Goal: Task Accomplishment & Management: Complete application form

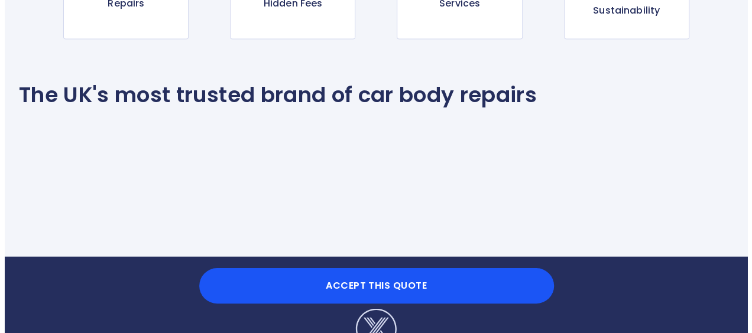
scroll to position [1228, 0]
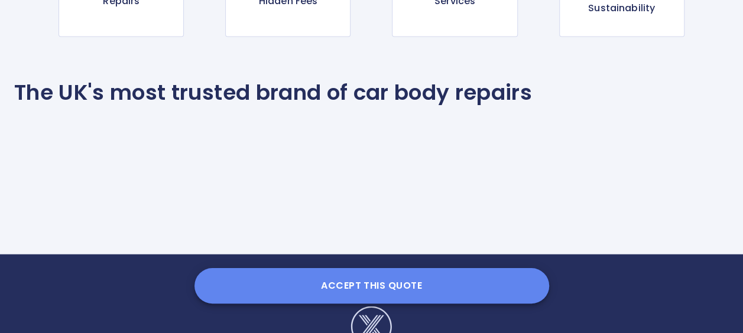
click at [384, 284] on button "Accept this Quote" at bounding box center [371, 285] width 355 height 35
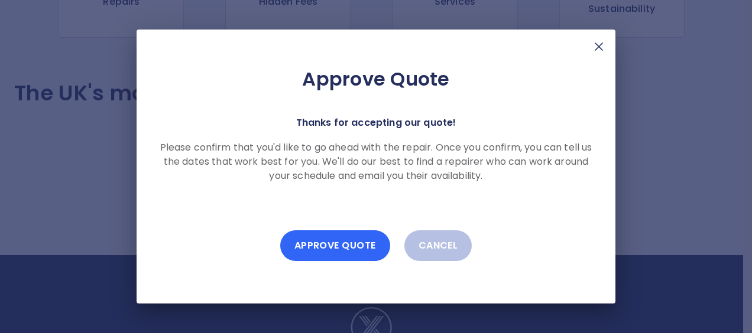
click at [343, 243] on button "Approve Quote" at bounding box center [335, 245] width 110 height 31
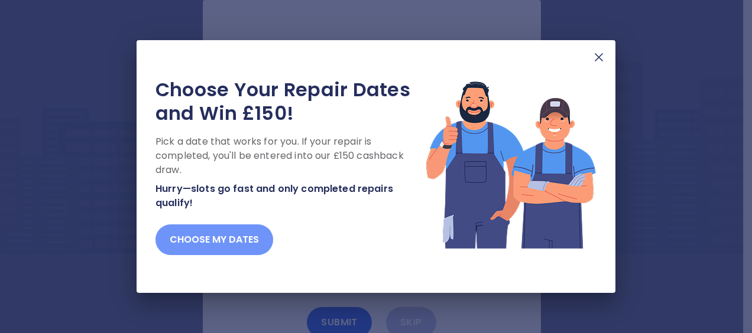
click at [235, 239] on button "Choose my dates" at bounding box center [214, 240] width 118 height 31
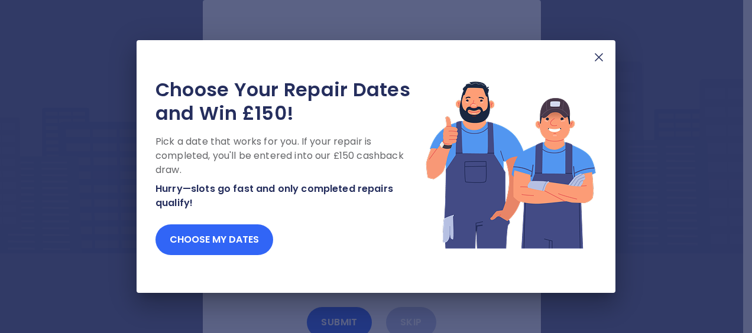
click at [243, 236] on button "Choose my dates" at bounding box center [214, 240] width 118 height 31
click at [217, 240] on button "Choose my dates" at bounding box center [214, 240] width 118 height 31
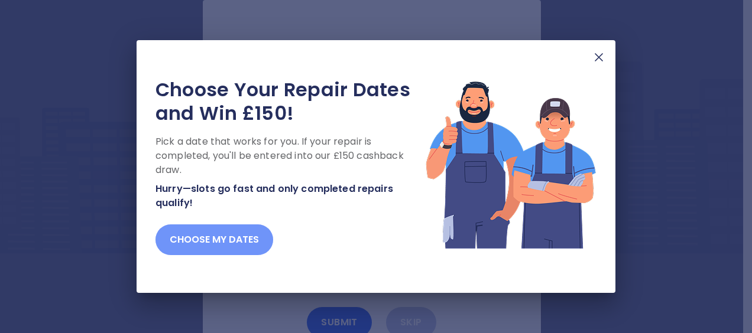
click at [213, 240] on button "Choose my dates" at bounding box center [214, 240] width 118 height 31
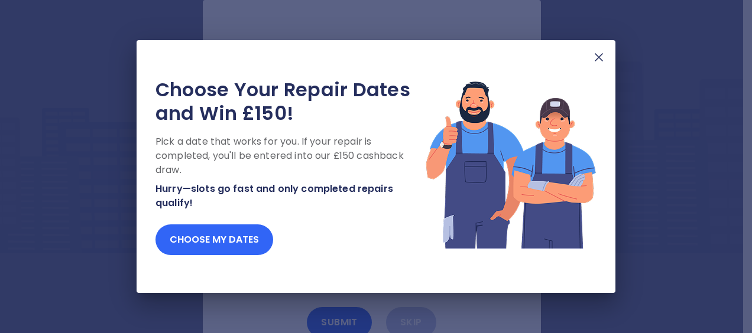
click at [241, 243] on button "Choose my dates" at bounding box center [214, 240] width 118 height 31
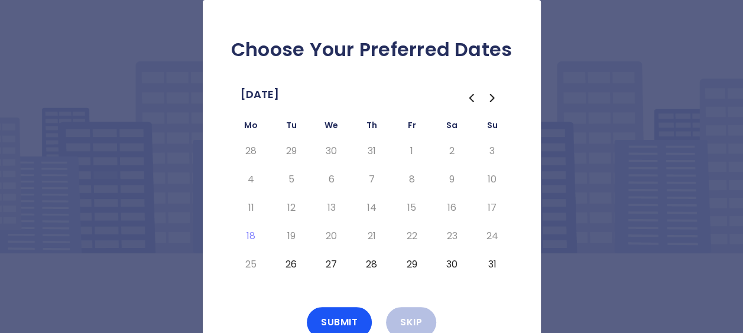
click at [292, 262] on button "26" at bounding box center [291, 264] width 21 height 19
click at [343, 317] on button "Submit" at bounding box center [339, 322] width 65 height 31
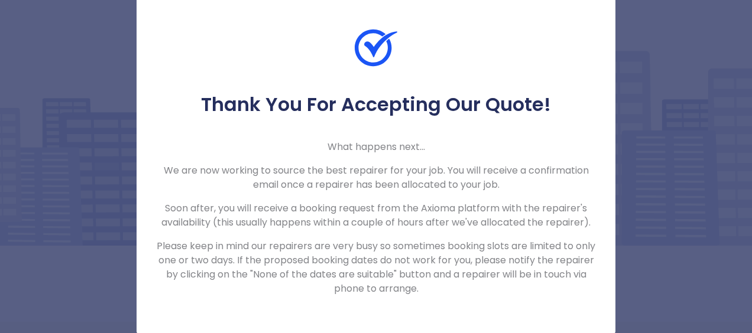
scroll to position [12, 0]
